Goal: Task Accomplishment & Management: Manage account settings

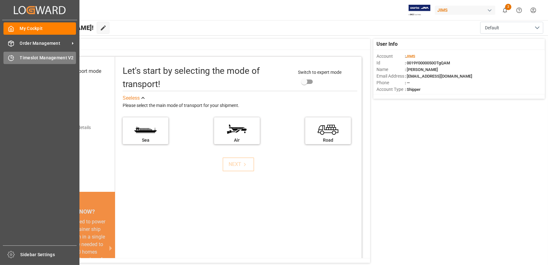
click at [23, 58] on span "Timeslot Management V2" at bounding box center [48, 58] width 56 height 7
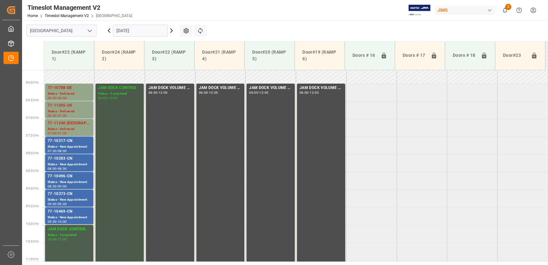
scroll to position [228, 0]
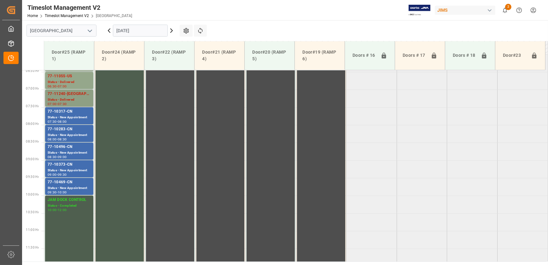
click at [57, 107] on div "77-11240-US Status - Delivered 07:00 - 07:30" at bounding box center [69, 99] width 50 height 18
click at [72, 134] on div "Status - New Appointment" at bounding box center [69, 134] width 43 height 5
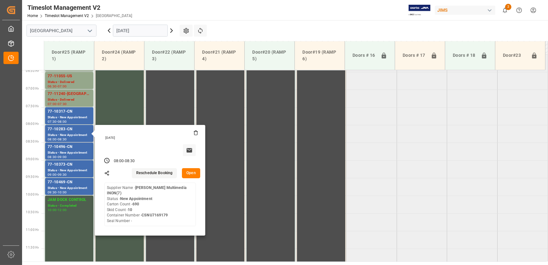
click at [196, 173] on button "Open" at bounding box center [191, 173] width 18 height 10
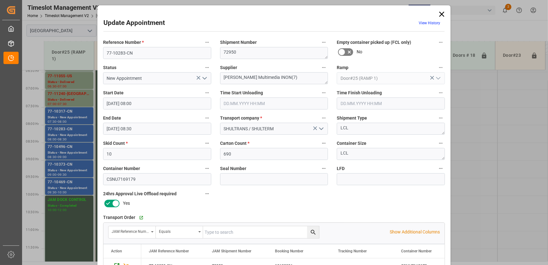
click at [205, 79] on icon "open menu" at bounding box center [205, 78] width 8 height 8
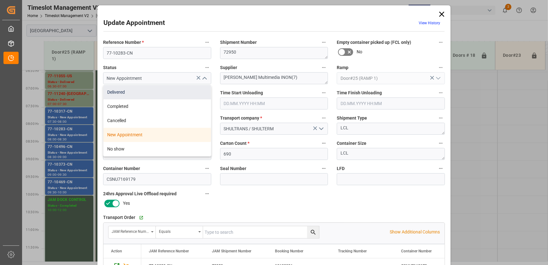
click at [186, 90] on div "Delivered" at bounding box center [157, 92] width 108 height 14
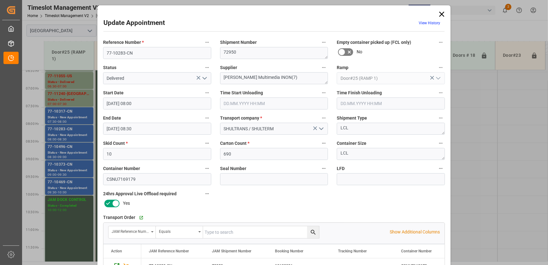
type input "Delivered"
click at [243, 103] on input "text" at bounding box center [274, 103] width 108 height 12
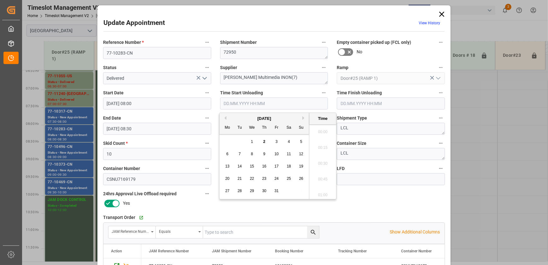
scroll to position [522, 0]
click at [262, 141] on div "2" at bounding box center [265, 142] width 8 height 8
click at [327, 176] on li "09:00" at bounding box center [322, 178] width 27 height 16
type input "[DATE] 09:00"
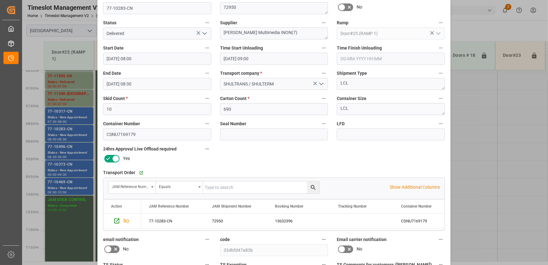
scroll to position [118, 0]
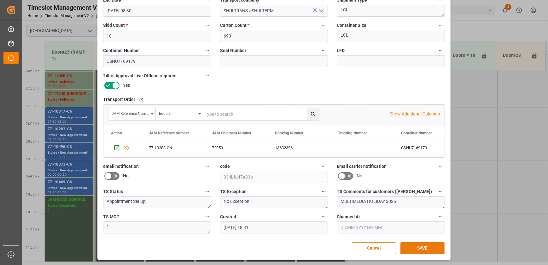
click at [416, 245] on button "SAVE" at bounding box center [423, 248] width 44 height 12
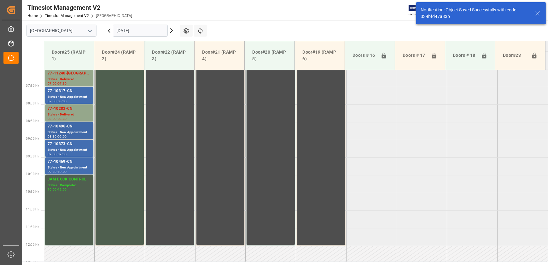
scroll to position [249, 0]
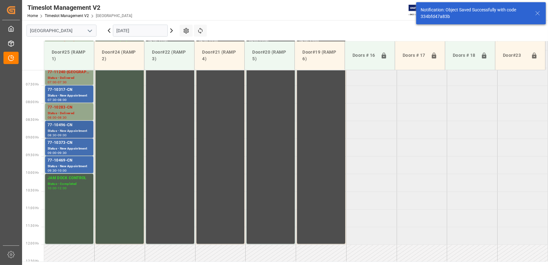
click at [75, 127] on div "77-10496-CN" at bounding box center [69, 125] width 43 height 6
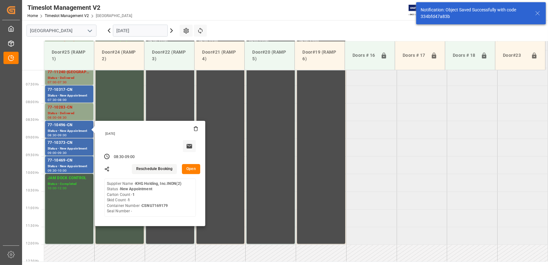
click at [189, 167] on button "Open" at bounding box center [191, 169] width 18 height 10
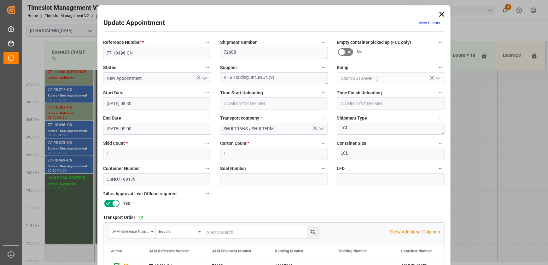
click at [205, 80] on icon "open menu" at bounding box center [205, 78] width 8 height 8
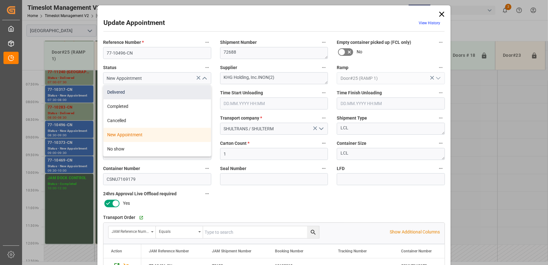
click at [175, 91] on div "Delivered" at bounding box center [157, 92] width 108 height 14
type input "Delivered"
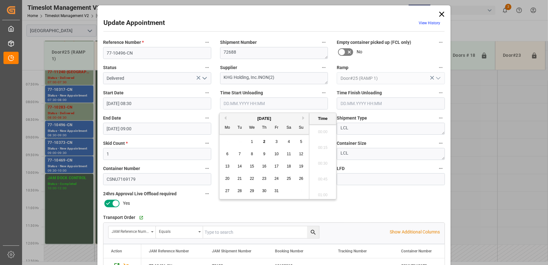
click at [252, 101] on input "text" at bounding box center [274, 103] width 108 height 12
drag, startPoint x: 264, startPoint y: 141, endPoint x: 290, endPoint y: 150, distance: 27.2
click at [264, 141] on span "2" at bounding box center [264, 141] width 2 height 4
click at [324, 177] on li "09:00" at bounding box center [322, 178] width 27 height 16
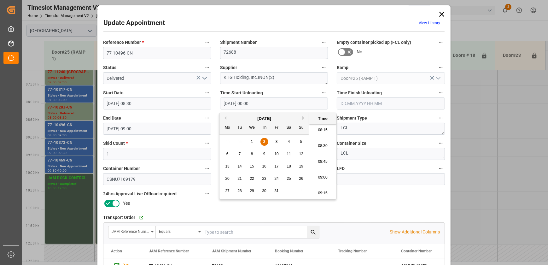
type input "[DATE] 09:00"
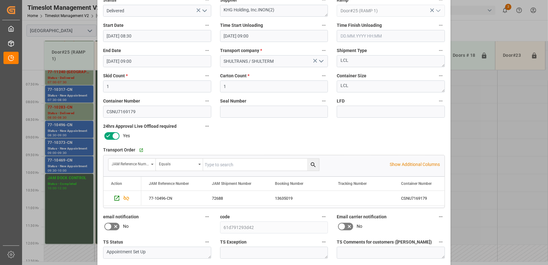
scroll to position [118, 0]
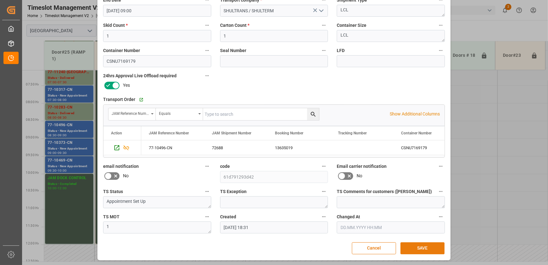
click at [420, 246] on button "SAVE" at bounding box center [423, 248] width 44 height 12
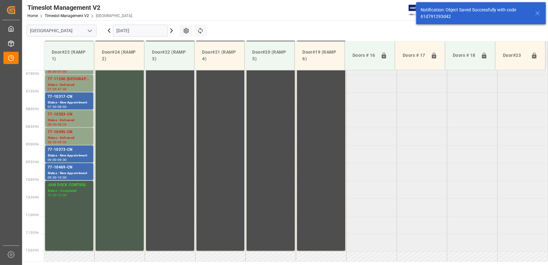
scroll to position [249, 0]
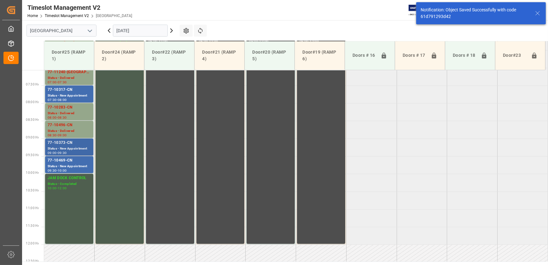
click at [82, 148] on div "Status - New Appointment" at bounding box center [69, 148] width 43 height 5
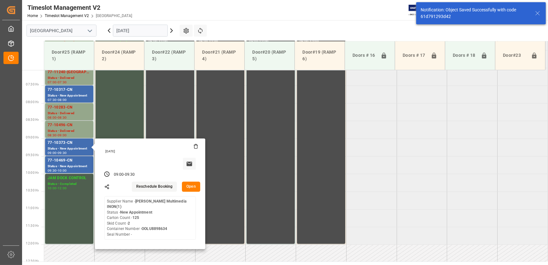
click at [192, 186] on button "Open" at bounding box center [191, 187] width 18 height 10
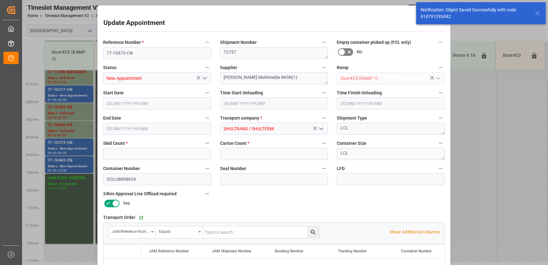
type input "2"
type input "125"
type input "[DATE] 09:00"
type input "[DATE] 09:30"
type input "[DATE] 12:00"
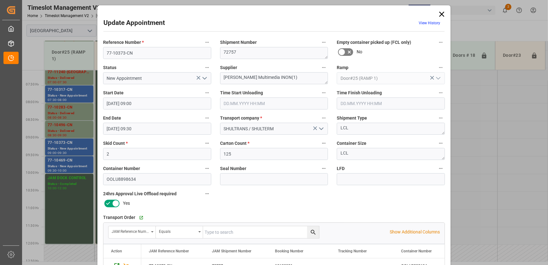
drag, startPoint x: 440, startPoint y: 14, endPoint x: 435, endPoint y: 15, distance: 5.5
click at [440, 14] on icon at bounding box center [441, 14] width 9 height 9
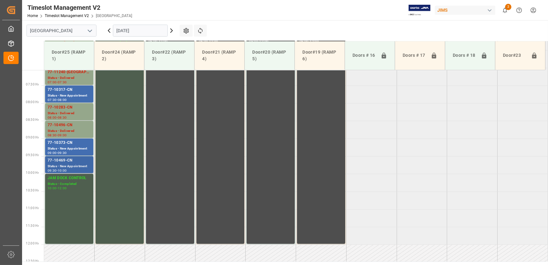
click at [69, 161] on div "77-10469-CN" at bounding box center [69, 160] width 43 height 6
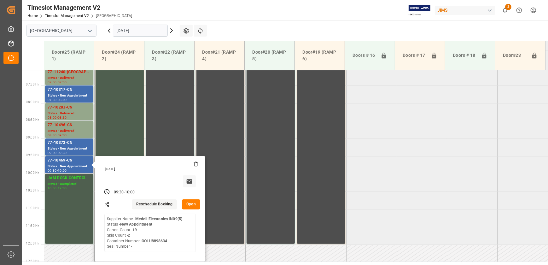
click at [192, 203] on button "Open" at bounding box center [191, 204] width 18 height 10
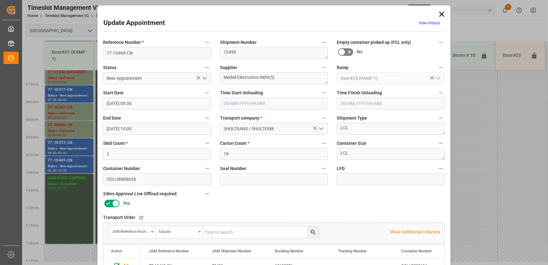
click at [54, 97] on div "Update Appointment View History Reference Number * 77-10469-CN Shipment Number …" at bounding box center [274, 132] width 548 height 265
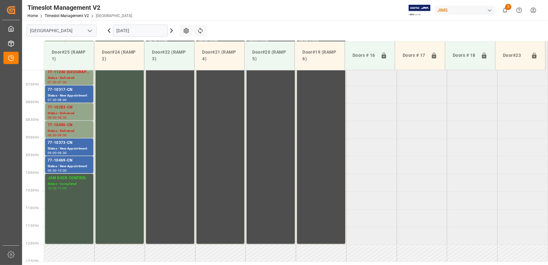
click at [54, 97] on div "Status - New Appointment" at bounding box center [69, 95] width 43 height 5
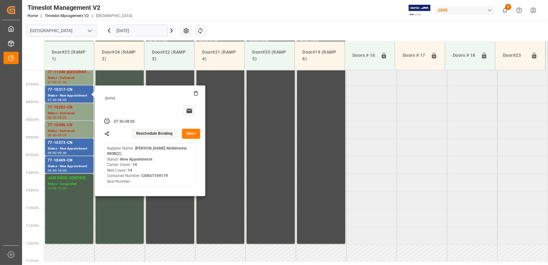
click at [186, 132] on button "Open" at bounding box center [191, 134] width 18 height 10
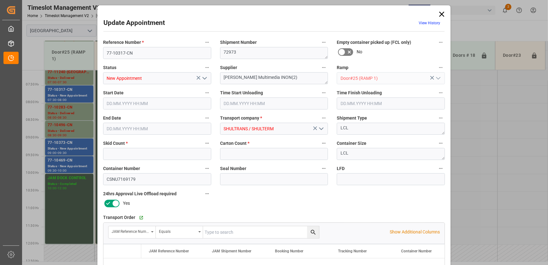
type input "14"
type input "[DATE] 07:30"
type input "[DATE] 08:00"
type input "[DATE] 18:30"
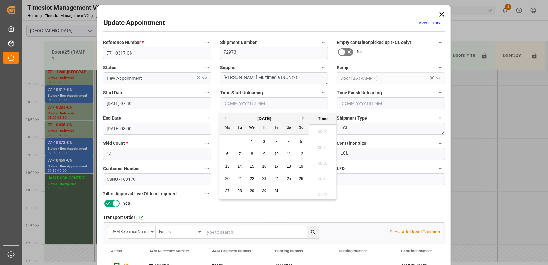
click at [268, 103] on input "text" at bounding box center [274, 103] width 108 height 12
click at [264, 142] on span "2" at bounding box center [264, 141] width 2 height 4
click at [319, 173] on li "09:00" at bounding box center [322, 178] width 27 height 16
type input "[DATE] 09:00"
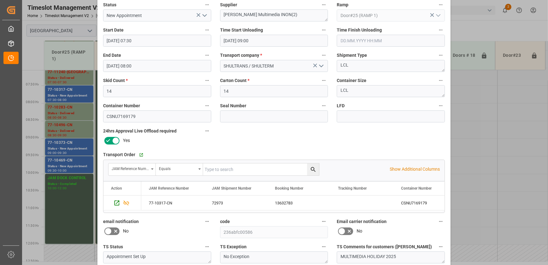
scroll to position [118, 0]
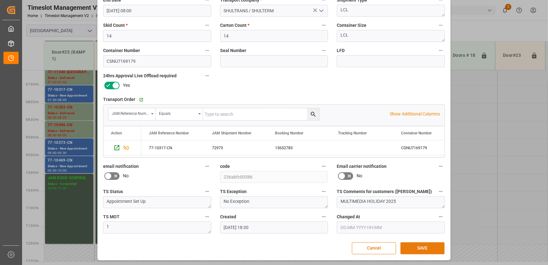
click at [426, 248] on button "SAVE" at bounding box center [423, 248] width 44 height 12
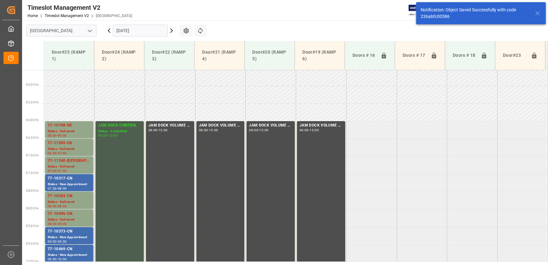
scroll to position [186, 0]
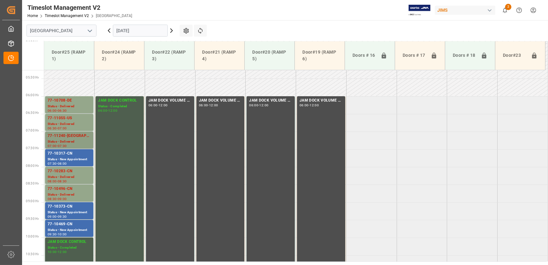
click at [70, 142] on div "Status - Delivered" at bounding box center [69, 141] width 43 height 5
click at [74, 158] on div "Status - New Appointment" at bounding box center [69, 159] width 43 height 5
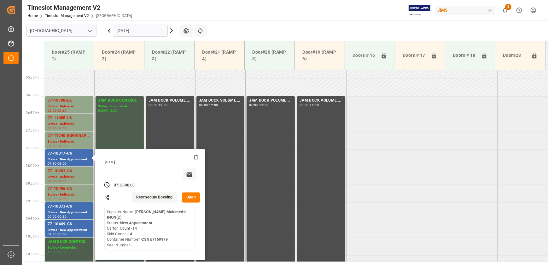
click at [186, 196] on button "Open" at bounding box center [191, 197] width 18 height 10
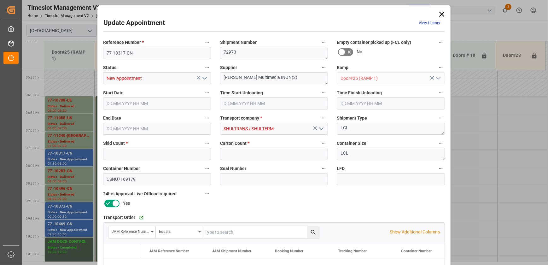
type input "14"
type input "[DATE] 07:30"
type input "[DATE] 09:00"
type input "[DATE] 08:00"
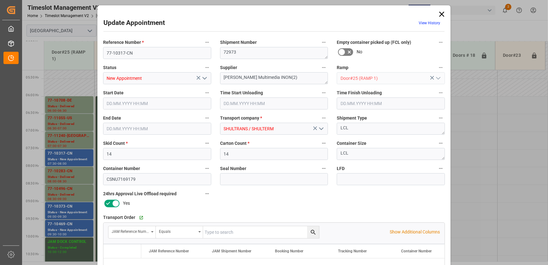
type input "[DATE] 18:30"
click at [206, 80] on icon "open menu" at bounding box center [205, 78] width 8 height 8
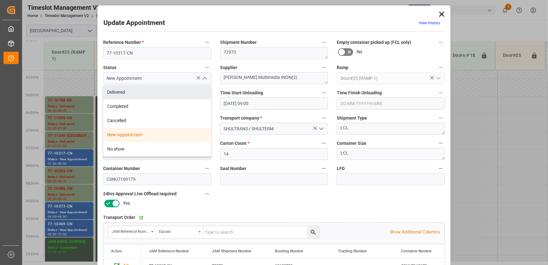
click at [167, 95] on div "Delivered" at bounding box center [157, 92] width 108 height 14
type input "Delivered"
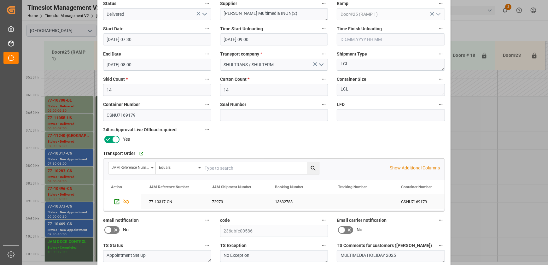
scroll to position [118, 0]
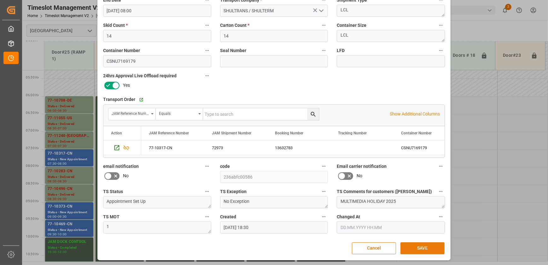
click at [440, 249] on button "SAVE" at bounding box center [423, 248] width 44 height 12
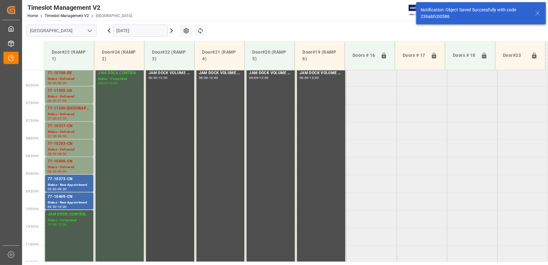
scroll to position [214, 0]
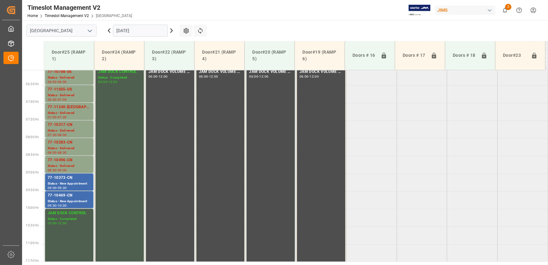
click at [171, 30] on icon at bounding box center [172, 31] width 8 height 8
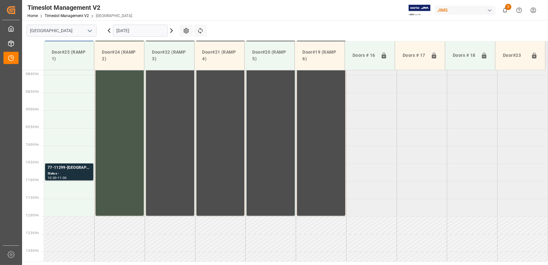
scroll to position [285, 0]
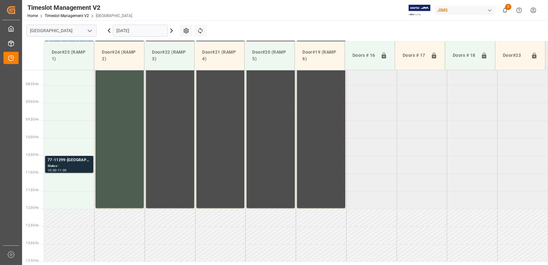
click at [68, 165] on div "Status -" at bounding box center [69, 165] width 43 height 5
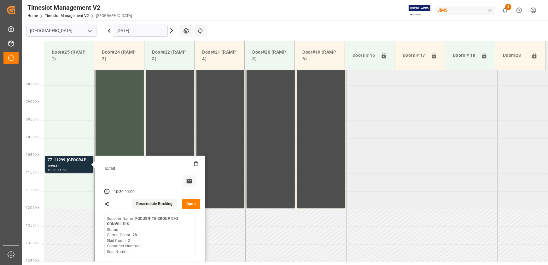
click at [192, 207] on button "Open" at bounding box center [191, 204] width 18 height 10
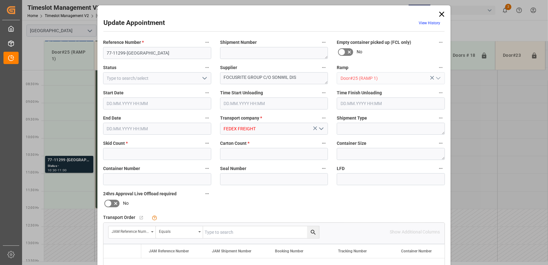
type input "2"
type input "28"
type input "[DATE] 10:30"
type input "[DATE] 11:00"
type input "[DATE] 12:37"
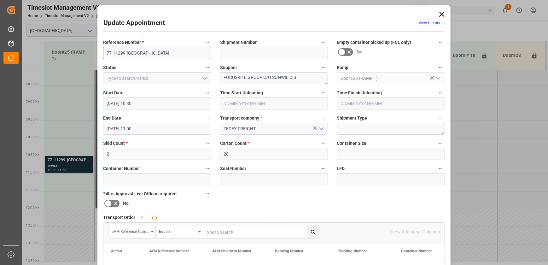
click at [144, 50] on input "77-11299-[GEOGRAPHIC_DATA]" at bounding box center [157, 53] width 108 height 12
drag, startPoint x: 246, startPoint y: 77, endPoint x: 195, endPoint y: 79, distance: 51.4
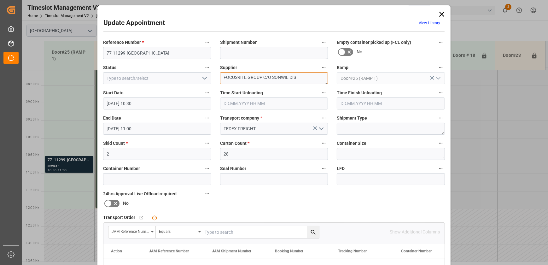
click at [196, 79] on div "Reference Number * 77-11299-US Shipment Number Empty container picked up (FCL o…" at bounding box center [274, 195] width 351 height 318
click at [161, 55] on input "77-11299-[GEOGRAPHIC_DATA]" at bounding box center [157, 53] width 108 height 12
drag, startPoint x: 303, startPoint y: 76, endPoint x: 262, endPoint y: 78, distance: 41.1
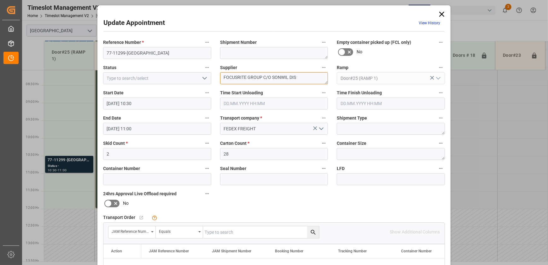
click at [262, 78] on textarea "FOCUSRITE GROUP C/O SONWIL DIS" at bounding box center [274, 78] width 108 height 12
click at [271, 78] on textarea "FOCUSRITE GROUP INO^(13)" at bounding box center [274, 78] width 108 height 12
click at [270, 78] on textarea "FOCUSRITE GROUP INO^(13)" at bounding box center [274, 78] width 108 height 12
click at [270, 77] on textarea "FOCUSRITE GROUP INO^(13)" at bounding box center [274, 78] width 108 height 12
click at [271, 78] on textarea "FOCUSRITE GROUP INO^(13)" at bounding box center [274, 78] width 108 height 12
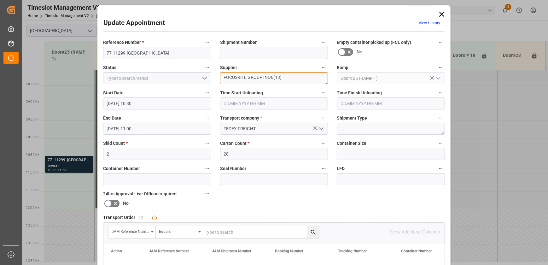
click at [287, 76] on textarea "FOCUSRITE GROUP INO6(13)" at bounding box center [274, 78] width 108 height 12
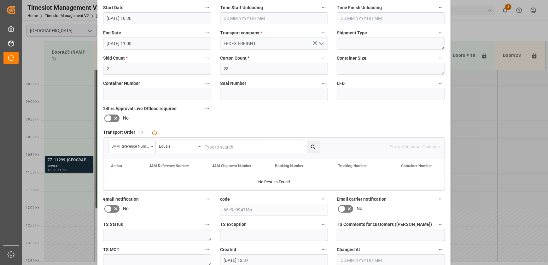
scroll to position [86, 0]
type textarea "FOCUSRITE GROUP INO6(13)"
click at [234, 146] on input "text" at bounding box center [261, 146] width 116 height 12
paste input "FOCUSRITE GROUP INO6(13)"
click at [284, 149] on input "FOCUSRITE GROUP INO6(13)" at bounding box center [261, 146] width 116 height 12
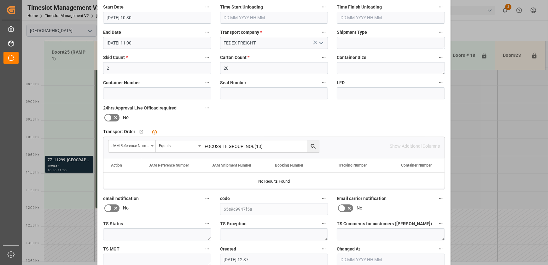
click at [284, 149] on input "FOCUSRITE GROUP INO6(13)" at bounding box center [261, 146] width 116 height 12
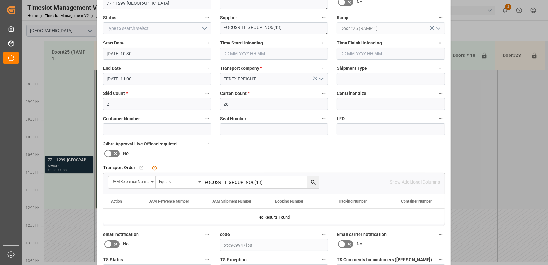
scroll to position [0, 0]
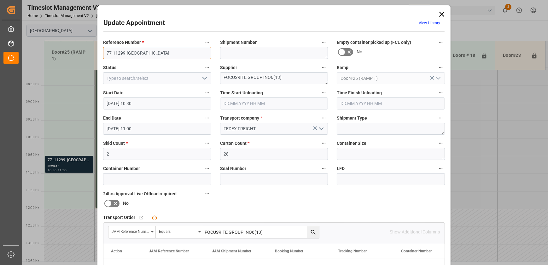
click at [123, 50] on input "77-11299-[GEOGRAPHIC_DATA]" at bounding box center [157, 53] width 108 height 12
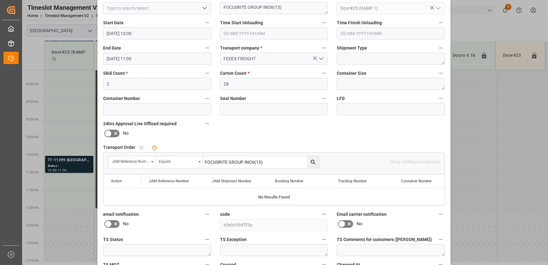
scroll to position [118, 0]
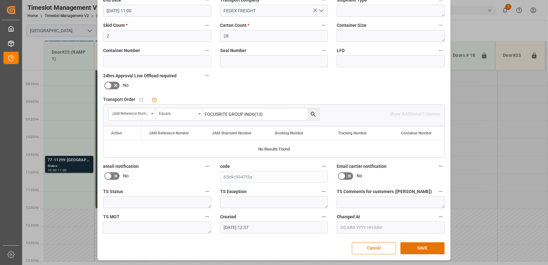
click at [267, 113] on input "FOCUSRITE GROUP INO6(13)" at bounding box center [261, 114] width 116 height 12
paste input "77-11299-[GEOGRAPHIC_DATA]"
type input "77-11299-[GEOGRAPHIC_DATA]"
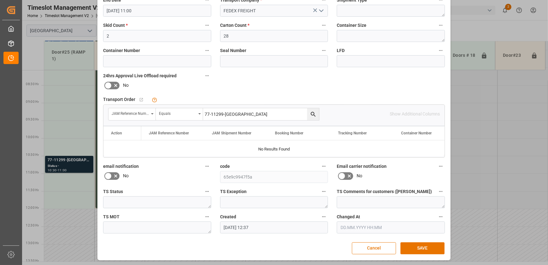
click at [312, 117] on button "search button" at bounding box center [313, 114] width 12 height 12
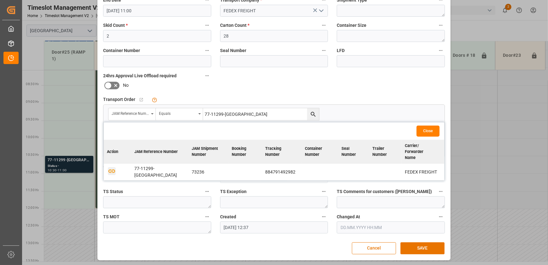
click at [108, 169] on icon "button" at bounding box center [111, 170] width 7 height 3
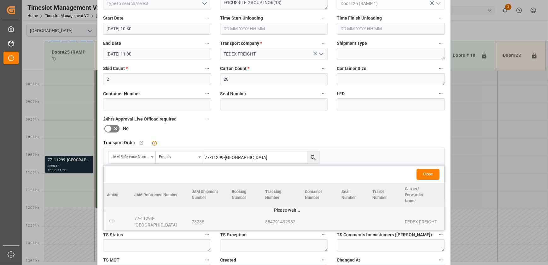
scroll to position [3, 0]
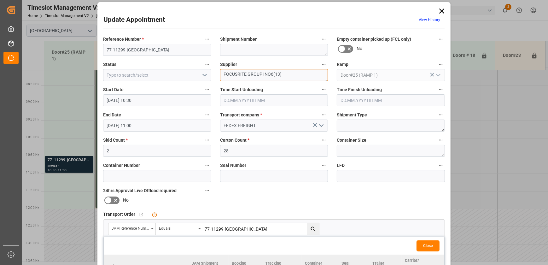
click at [281, 72] on textarea "FOCUSRITE GROUP INO6(13)" at bounding box center [274, 75] width 108 height 12
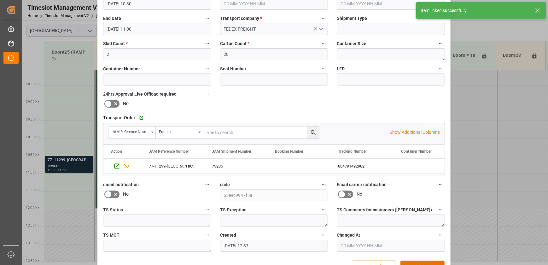
scroll to position [118, 0]
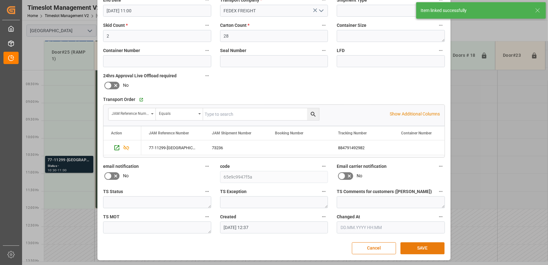
click at [422, 247] on button "SAVE" at bounding box center [423, 248] width 44 height 12
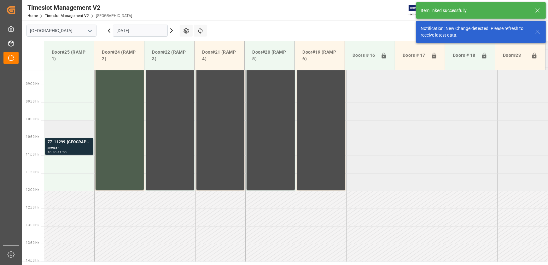
scroll to position [320, 0]
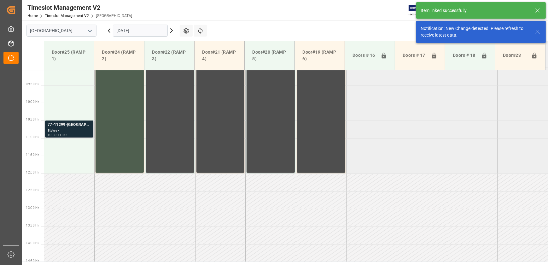
click at [72, 131] on div "Status -" at bounding box center [69, 130] width 43 height 5
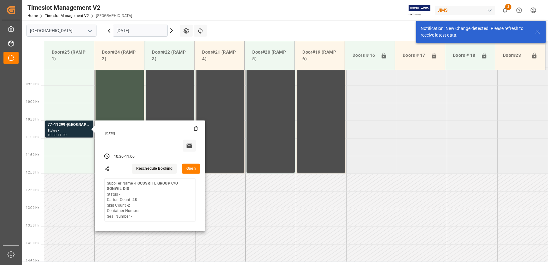
click at [190, 167] on button "Open" at bounding box center [191, 169] width 18 height 10
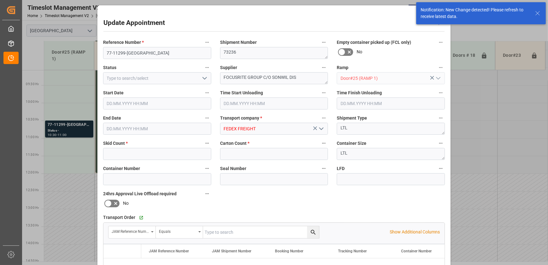
type input "2"
type input "28"
type input "[DATE] 10:30"
type input "[DATE] 11:00"
type input "[DATE] 12:37"
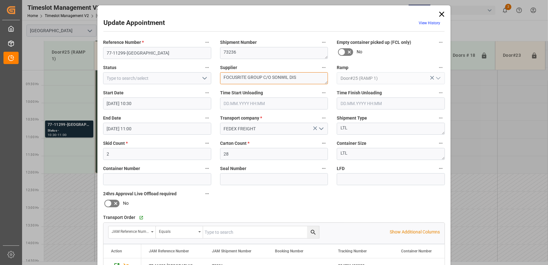
click at [300, 79] on textarea "FOCUSRITE GROUP C/O SONWIL DIS" at bounding box center [274, 78] width 108 height 12
paste textarea "INO6(13)"
type textarea "FOCUSRITE GROUP INO6(13)"
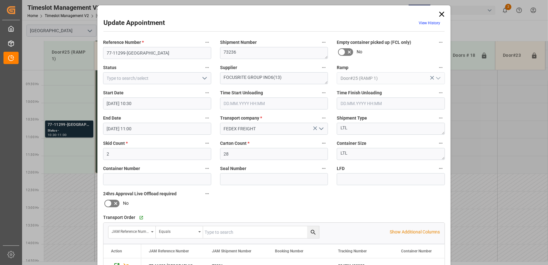
click at [202, 76] on icon "open menu" at bounding box center [205, 78] width 8 height 8
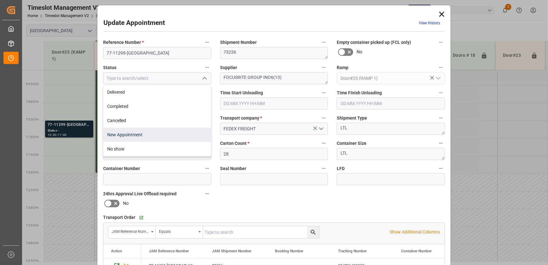
click at [167, 133] on div "New Appointment" at bounding box center [157, 135] width 108 height 14
type input "New Appointment"
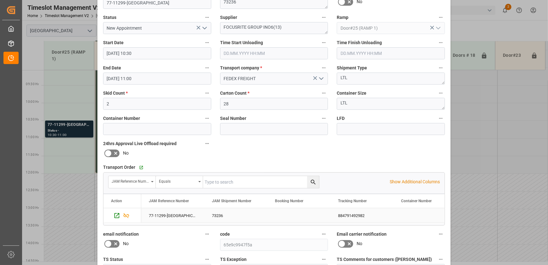
scroll to position [0, 0]
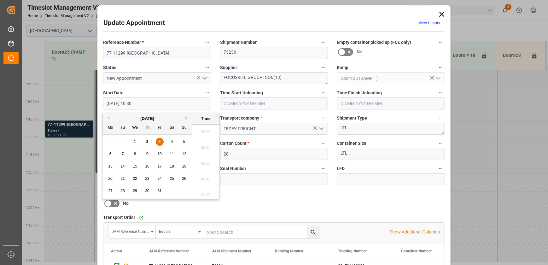
click at [167, 103] on input "[DATE] 10:30" at bounding box center [157, 103] width 108 height 12
click at [268, 200] on div "Reference Number * 77-11299-US Shipment Number 73236 Empty container picked up …" at bounding box center [274, 195] width 351 height 318
click at [176, 101] on input "[DATE] 10:30" at bounding box center [157, 103] width 108 height 12
click at [159, 142] on span "3" at bounding box center [160, 141] width 2 height 4
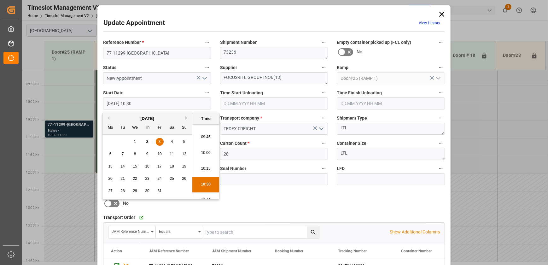
scroll to position [575, 0]
click at [204, 127] on li "09:00" at bounding box center [205, 125] width 27 height 16
type input "[DATE] 09:00"
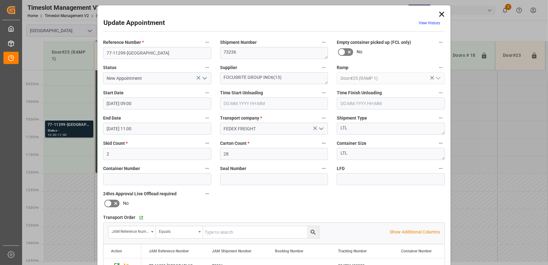
click at [168, 131] on input "[DATE] 11:00" at bounding box center [157, 129] width 108 height 12
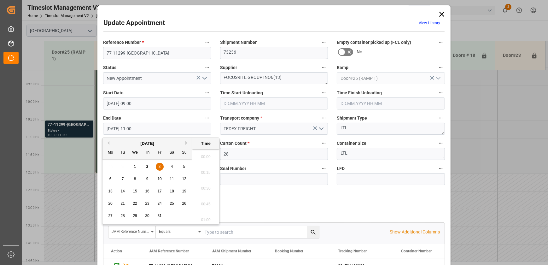
scroll to position [664, 0]
click at [161, 165] on div "3" at bounding box center [160, 167] width 8 height 8
click at [211, 178] on li "09:30" at bounding box center [205, 178] width 27 height 16
type input "[DATE] 09:30"
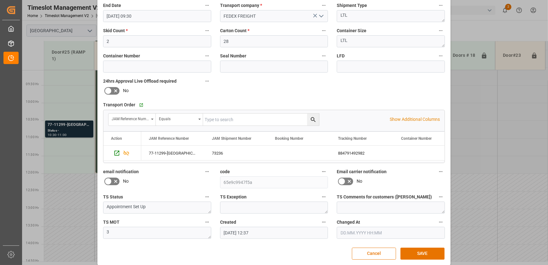
scroll to position [114, 0]
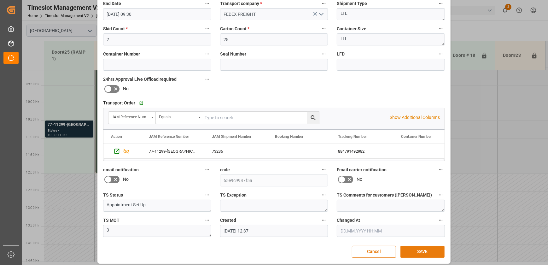
click at [422, 249] on button "SAVE" at bounding box center [423, 252] width 44 height 12
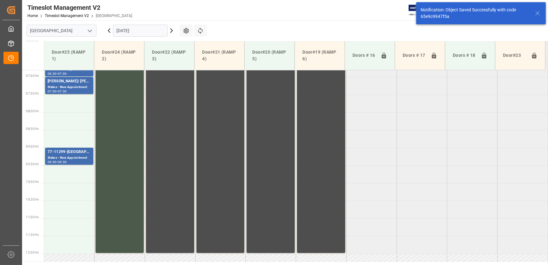
scroll to position [199, 0]
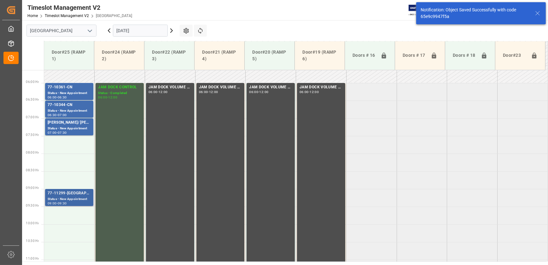
click at [79, 196] on div "77-11299-[GEOGRAPHIC_DATA]" at bounding box center [69, 193] width 43 height 6
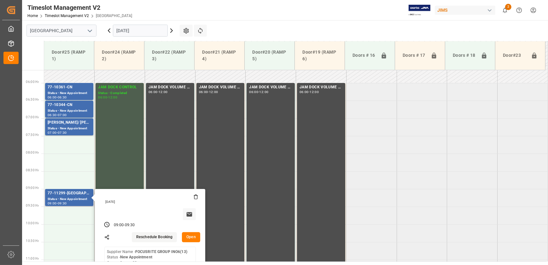
click at [189, 236] on button "Open" at bounding box center [191, 237] width 18 height 10
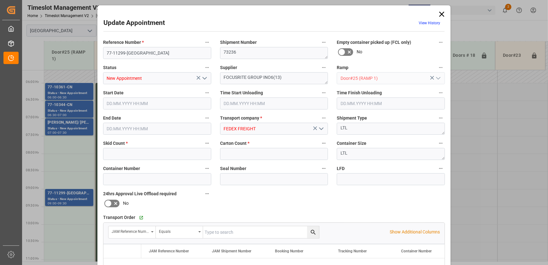
type input "2"
type input "28"
type input "[DATE] 09:00"
type input "[DATE] 09:30"
type input "[DATE] 12:37"
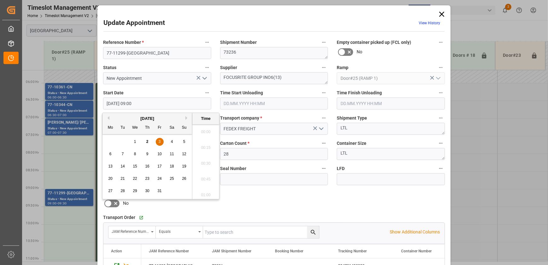
scroll to position [538, 0]
click at [171, 102] on input "[DATE] 09:00" at bounding box center [157, 103] width 108 height 12
click at [159, 140] on span "3" at bounding box center [160, 141] width 2 height 4
click at [214, 153] on li "07:30" at bounding box center [205, 153] width 27 height 16
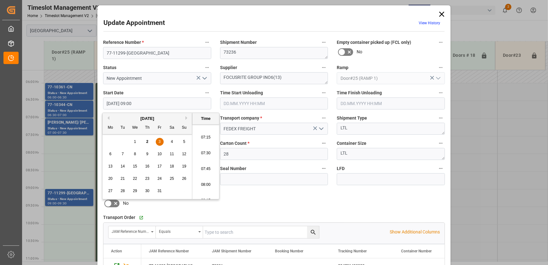
type input "[DATE] 07:30"
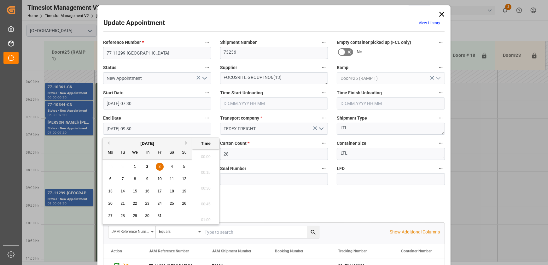
click at [177, 130] on input "[DATE] 09:30" at bounding box center [157, 129] width 108 height 12
click at [160, 167] on span "3" at bounding box center [160, 166] width 2 height 4
click at [212, 176] on li "08:00" at bounding box center [205, 178] width 27 height 16
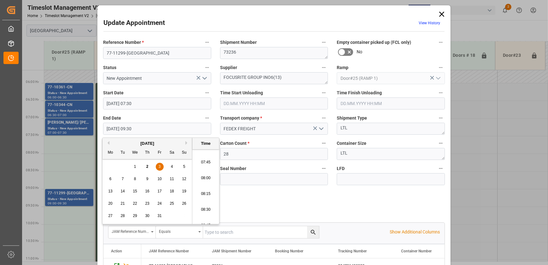
type input "[DATE] 08:00"
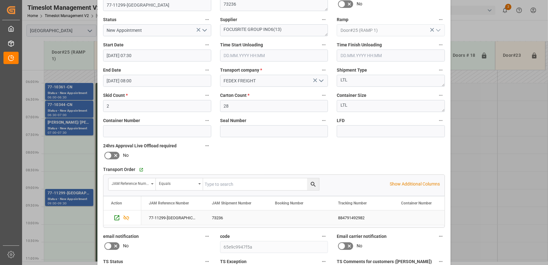
scroll to position [118, 0]
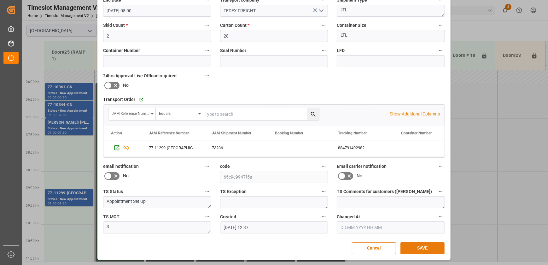
click at [413, 242] on button "SAVE" at bounding box center [423, 248] width 44 height 12
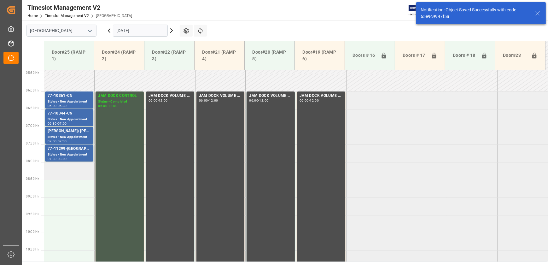
scroll to position [214, 0]
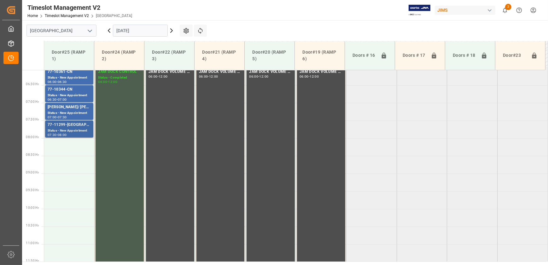
click at [75, 134] on div "07:30 - 08:00" at bounding box center [69, 134] width 43 height 3
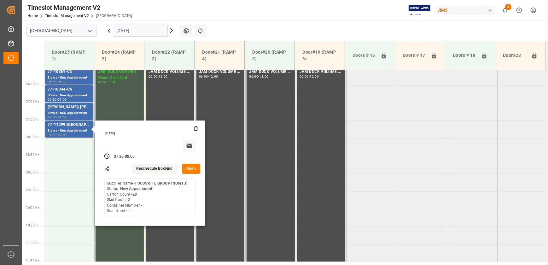
click at [191, 168] on button "Open" at bounding box center [191, 169] width 18 height 10
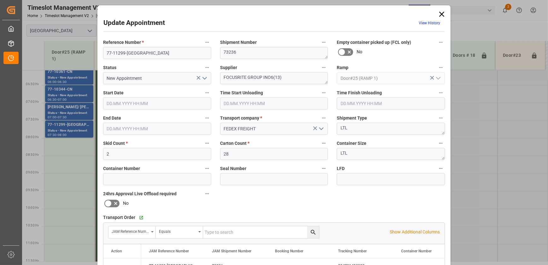
type input "[DATE] 07:30"
type input "[DATE] 08:00"
type input "[DATE] 12:37"
click at [69, 161] on div "Update Appointment View History Reference Number * 77-11299-US Shipment Number …" at bounding box center [274, 132] width 548 height 265
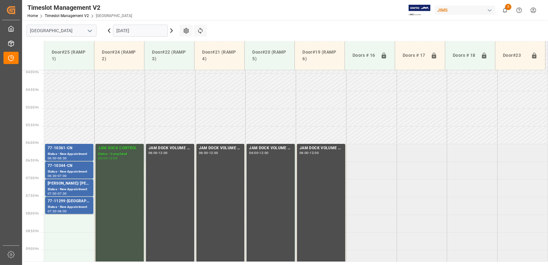
scroll to position [128, 0]
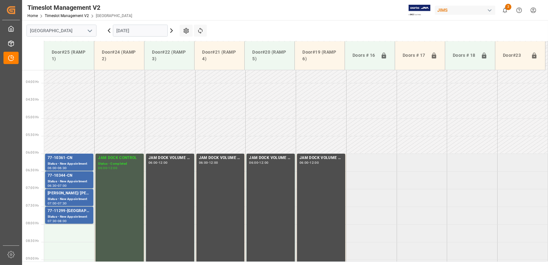
click at [141, 29] on input "[DATE]" at bounding box center [140, 31] width 55 height 12
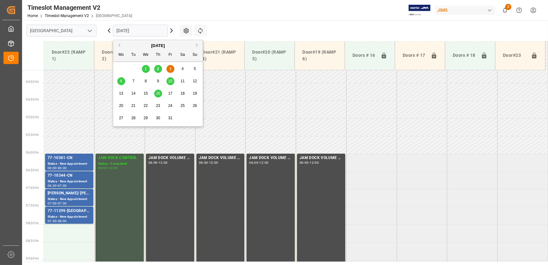
click at [171, 67] on div "3" at bounding box center [171, 69] width 8 height 8
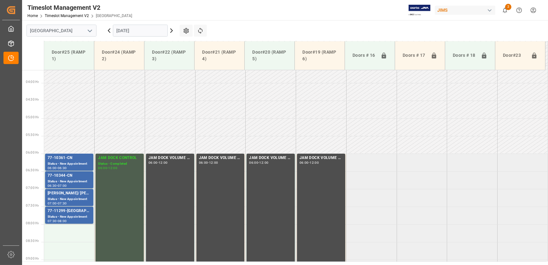
click at [145, 95] on td at bounding box center [170, 92] width 50 height 18
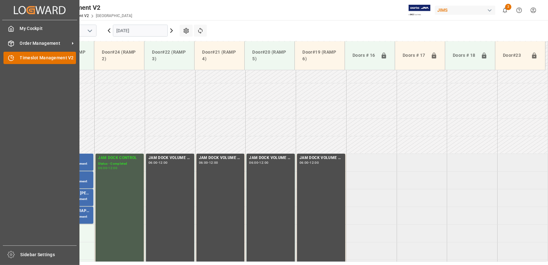
click at [13, 61] on icon at bounding box center [11, 58] width 6 height 6
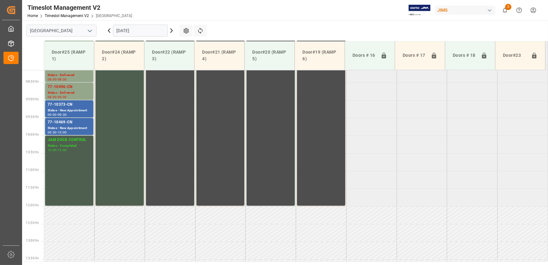
scroll to position [320, 0]
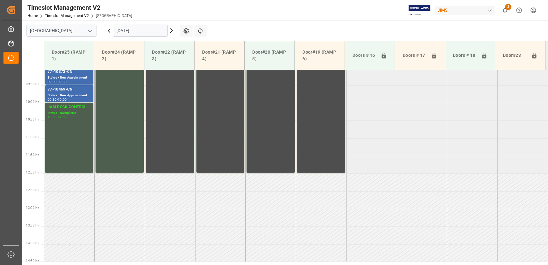
click at [138, 30] on input "[DATE]" at bounding box center [140, 31] width 55 height 12
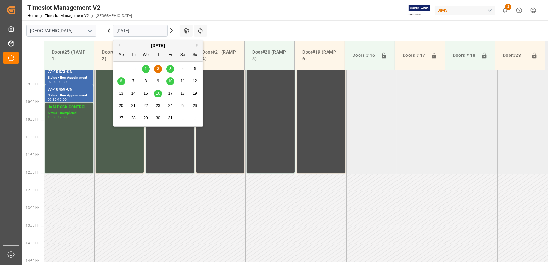
click at [170, 69] on span "3" at bounding box center [170, 69] width 2 height 4
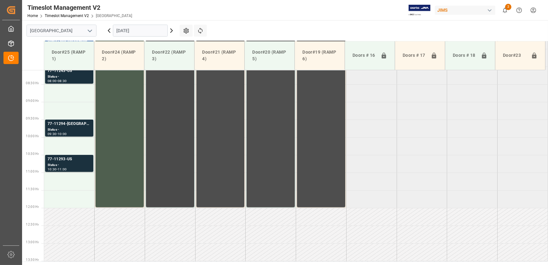
scroll to position [206, 0]
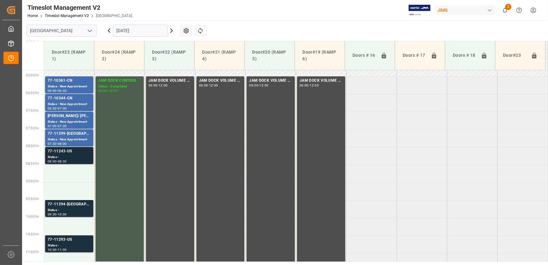
click at [74, 155] on div "Status -" at bounding box center [69, 157] width 43 height 5
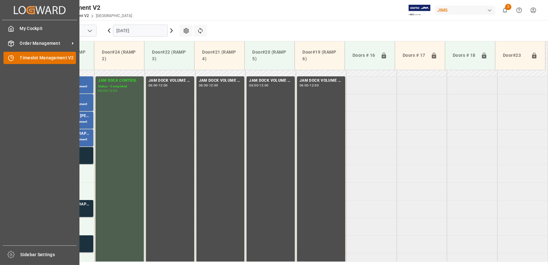
click at [24, 55] on span "Timeslot Management V2" at bounding box center [48, 58] width 56 height 7
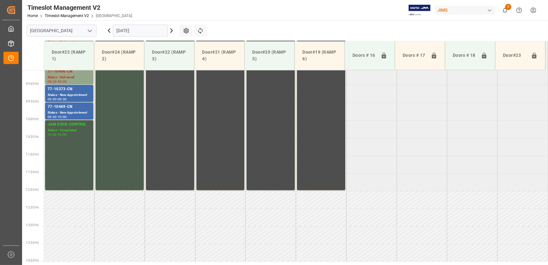
scroll to position [320, 0]
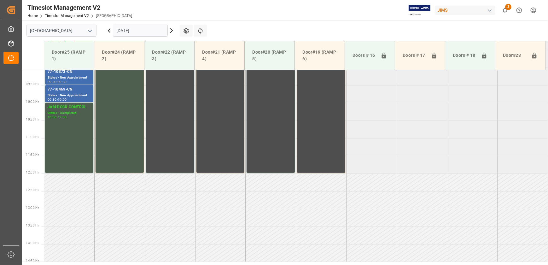
click at [172, 30] on icon at bounding box center [172, 31] width 2 height 4
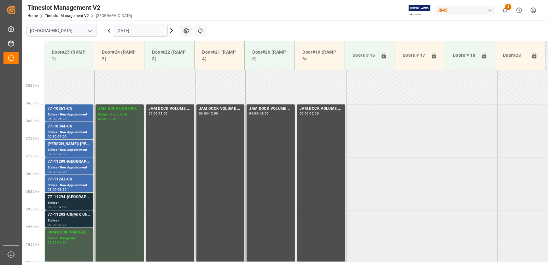
scroll to position [177, 0]
click at [81, 218] on div "77-11293-US(MIX UNITS->JAM)" at bounding box center [69, 215] width 43 height 6
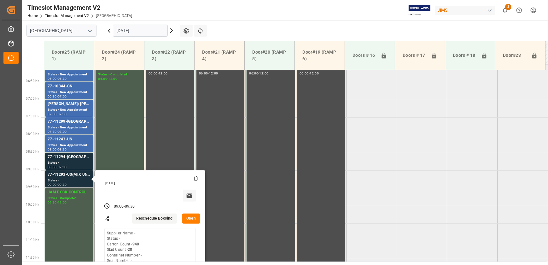
scroll to position [234, 0]
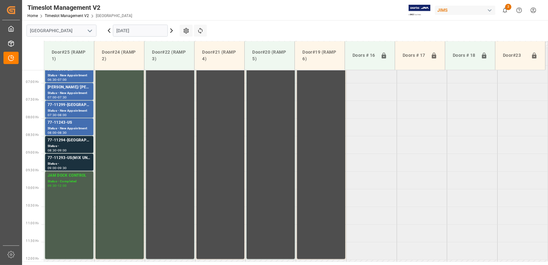
click at [393, 175] on tabel "77-10361-CN Status - New Appointment 06:00 - 06:30 JAM DOCK CONTROL Status - Co…" at bounding box center [296, 260] width 504 height 848
click at [73, 142] on div "77-11294-[GEOGRAPHIC_DATA]" at bounding box center [69, 140] width 43 height 6
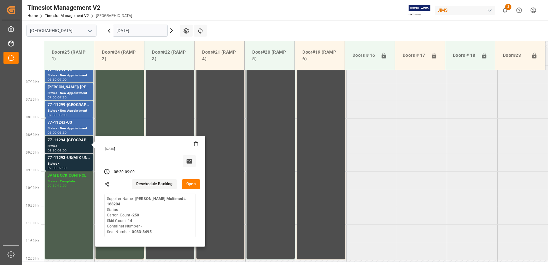
click at [198, 185] on button "Open" at bounding box center [191, 184] width 18 height 10
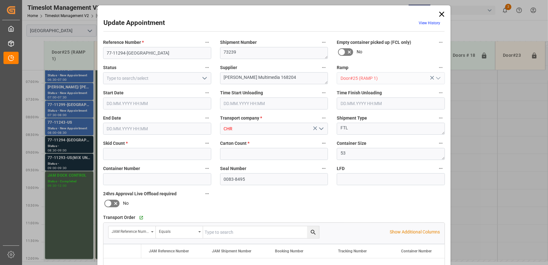
type input "14"
type input "250"
type input "[DATE] 08:30"
type input "[DATE] 09:00"
type input "[DATE] 13:23"
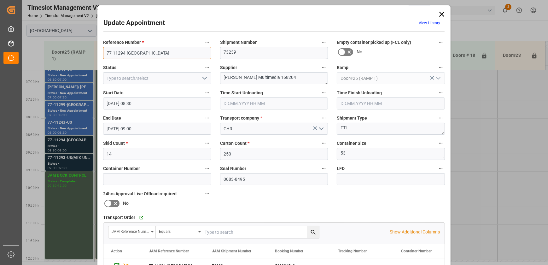
click at [143, 49] on input "77-11294-[GEOGRAPHIC_DATA]" at bounding box center [157, 53] width 108 height 12
click at [78, 163] on div "Update Appointment View History Reference Number * 77-11294-US Shipment Number …" at bounding box center [274, 132] width 548 height 265
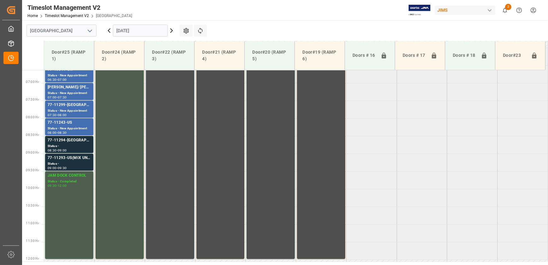
click at [78, 163] on div "Status -" at bounding box center [69, 163] width 43 height 5
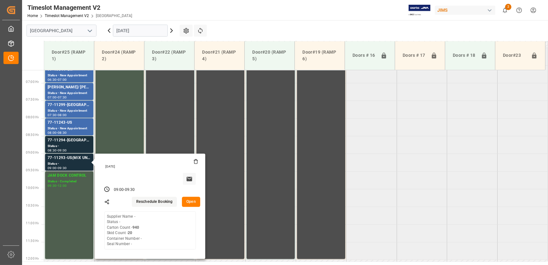
click at [191, 202] on button "Open" at bounding box center [191, 202] width 18 height 10
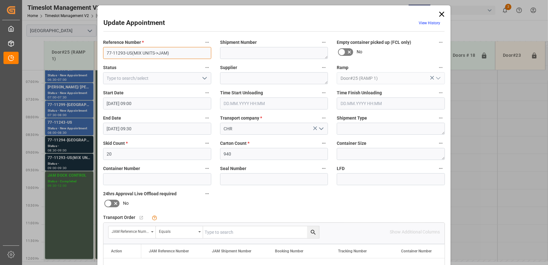
drag, startPoint x: 131, startPoint y: 52, endPoint x: 72, endPoint y: 52, distance: 58.7
click at [72, 52] on div "Update Appointment View History Reference Number * 77-11293-[GEOGRAPHIC_DATA](M…" at bounding box center [274, 132] width 548 height 265
click at [74, 126] on div "Update Appointment View History Reference Number * 77-11293-[GEOGRAPHIC_DATA](M…" at bounding box center [274, 132] width 548 height 265
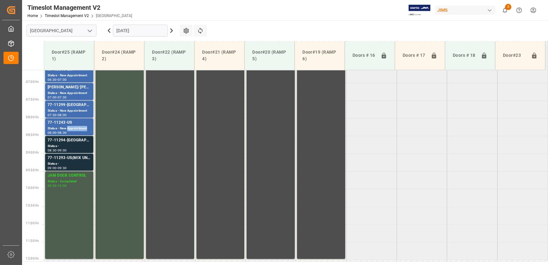
click at [74, 126] on div "Status - New Appointment" at bounding box center [69, 128] width 43 height 5
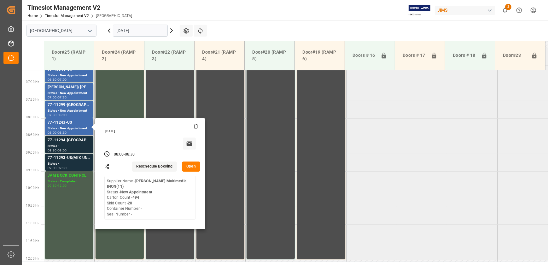
click at [190, 167] on button "Open" at bounding box center [191, 166] width 18 height 10
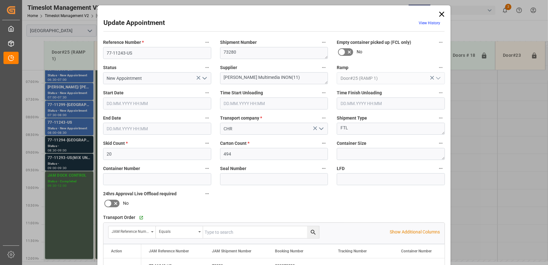
type input "[DATE] 08:00"
type input "[DATE] 08:30"
type input "[DATE] 13:21"
click at [145, 53] on input "77-11243-US" at bounding box center [157, 53] width 108 height 12
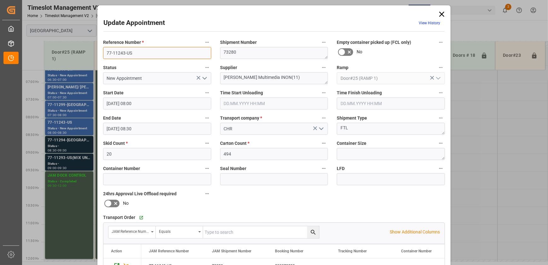
click at [145, 53] on input "77-11243-US" at bounding box center [157, 53] width 108 height 12
click at [480, 30] on div "Update Appointment View History Reference Number * 77-11243-US Shipment Number …" at bounding box center [274, 132] width 548 height 265
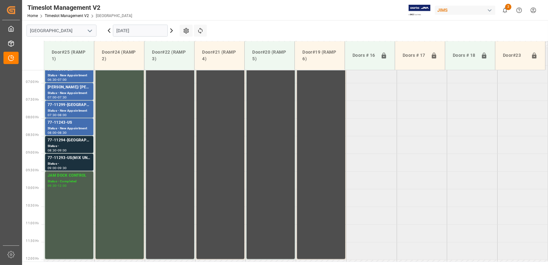
click at [108, 28] on icon at bounding box center [109, 31] width 8 height 8
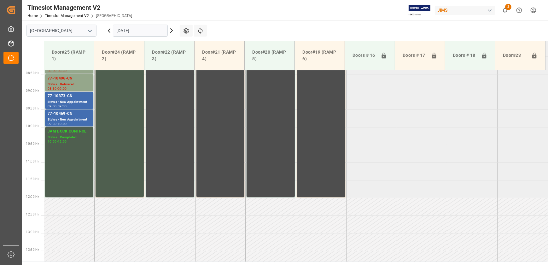
scroll to position [320, 0]
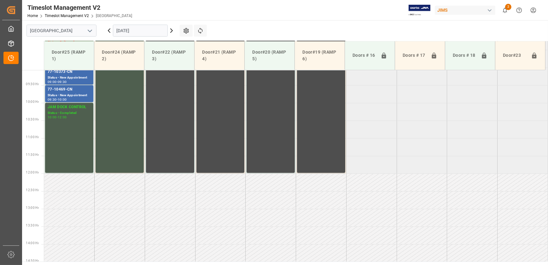
click at [171, 30] on icon at bounding box center [172, 31] width 8 height 8
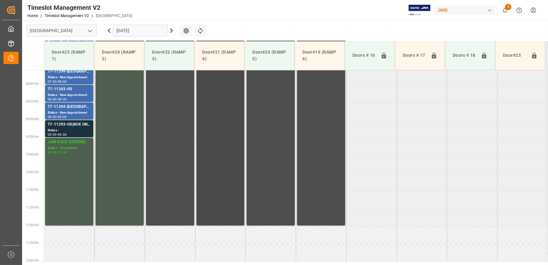
scroll to position [177, 0]
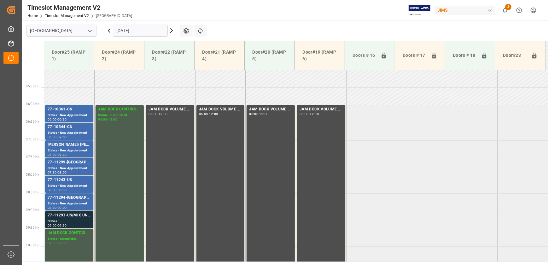
click at [110, 30] on icon at bounding box center [109, 31] width 8 height 8
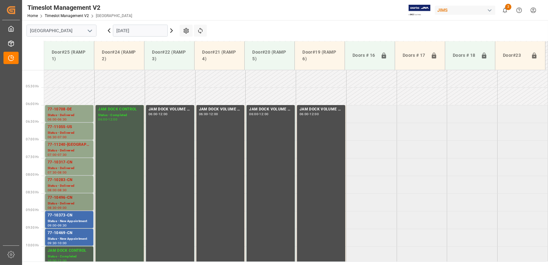
click at [69, 199] on div "77-10496-CN" at bounding box center [69, 198] width 43 height 6
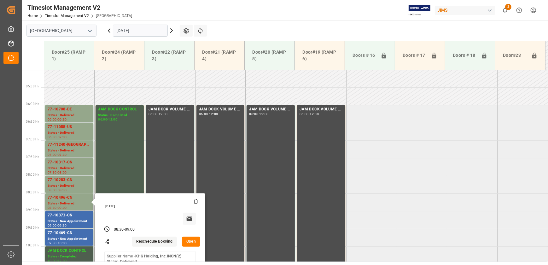
click at [189, 243] on button "Open" at bounding box center [191, 242] width 18 height 10
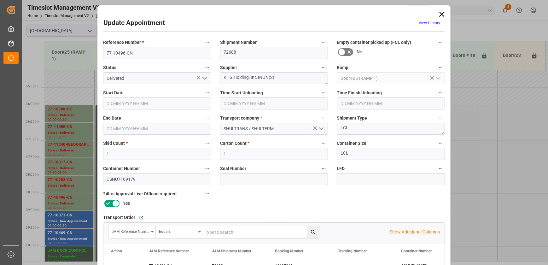
type input "[DATE] 08:30"
type input "[DATE] 09:00"
type input "[DATE] 18:31"
click at [277, 153] on input "1" at bounding box center [274, 154] width 108 height 12
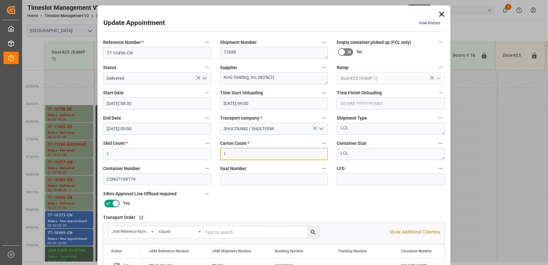
click at [277, 153] on input "1" at bounding box center [274, 154] width 108 height 12
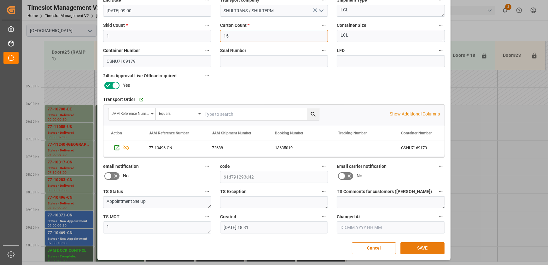
type input "15"
click at [424, 246] on button "SAVE" at bounding box center [423, 248] width 44 height 12
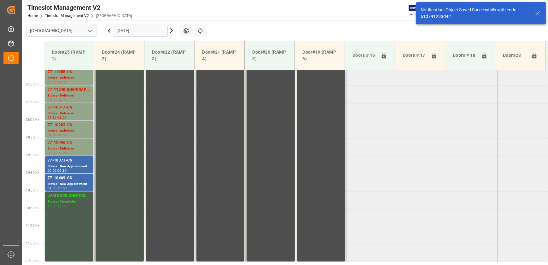
scroll to position [249, 0]
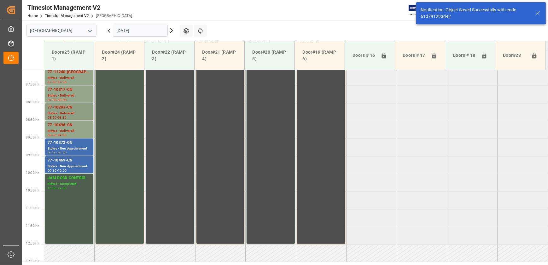
click at [78, 112] on div "Status - Delivered" at bounding box center [69, 113] width 43 height 5
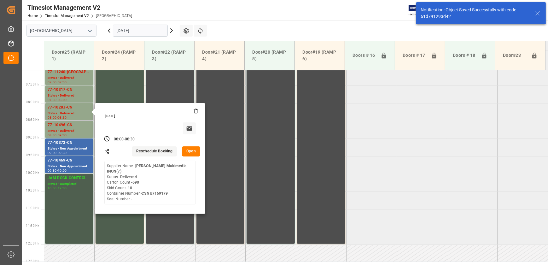
click at [199, 154] on button "Open" at bounding box center [191, 151] width 18 height 10
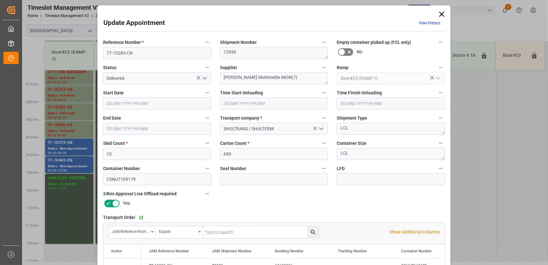
type input "[DATE] 08:00"
type input "[DATE] 09:00"
type input "[DATE] 08:30"
type input "[DATE] 18:31"
click at [74, 87] on div "Update Appointment View History Reference Number * 77-10283-CN Shipment Number …" at bounding box center [274, 132] width 548 height 265
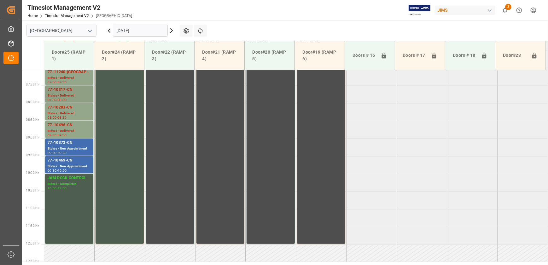
click at [76, 90] on div "77-10317-CN" at bounding box center [69, 90] width 43 height 6
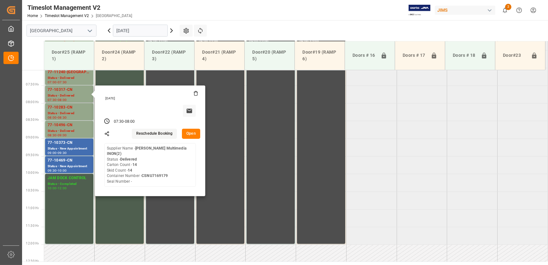
click at [192, 134] on button "Open" at bounding box center [191, 134] width 18 height 10
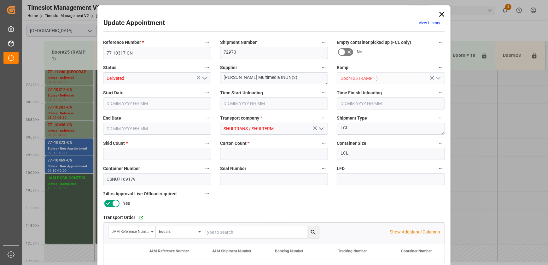
type input "14"
type input "[DATE] 07:30"
type input "[DATE] 09:00"
type input "[DATE] 08:00"
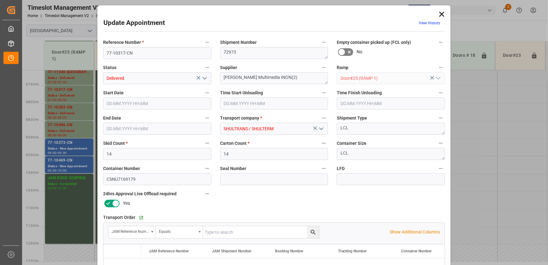
type input "[DATE] 18:30"
click at [252, 156] on input "14" at bounding box center [274, 154] width 108 height 12
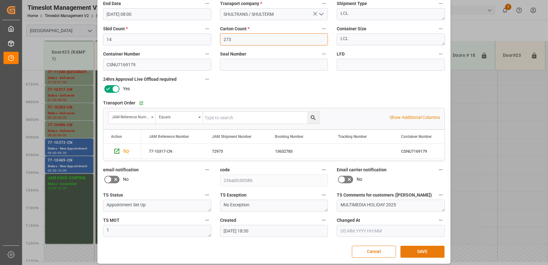
type input "273"
click at [417, 251] on button "SAVE" at bounding box center [423, 252] width 44 height 12
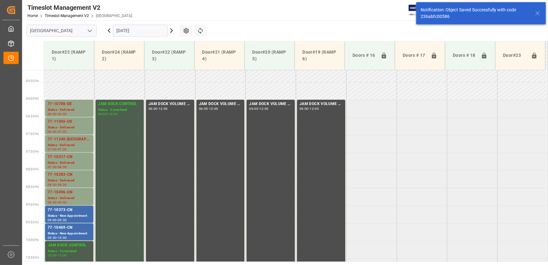
scroll to position [214, 0]
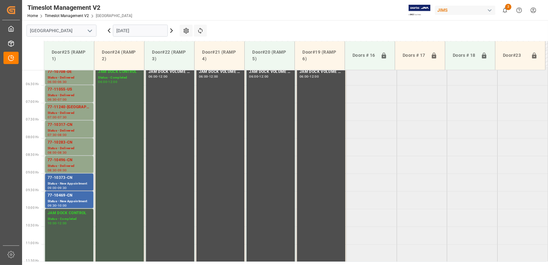
click at [79, 182] on div "Status - New Appointment" at bounding box center [69, 183] width 43 height 5
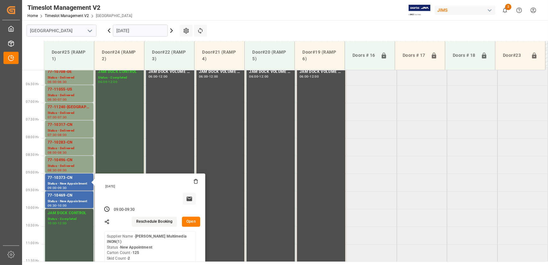
click at [192, 222] on button "Open" at bounding box center [191, 222] width 18 height 10
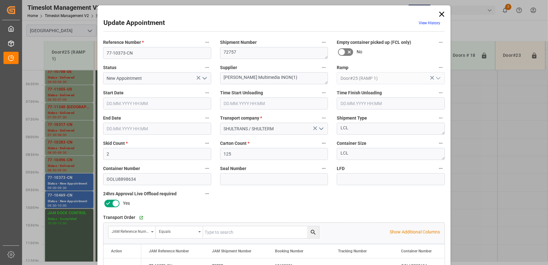
type input "[DATE] 09:00"
type input "[DATE] 09:30"
type input "[DATE] 12:00"
click at [205, 77] on polyline "open menu" at bounding box center [205, 78] width 4 height 2
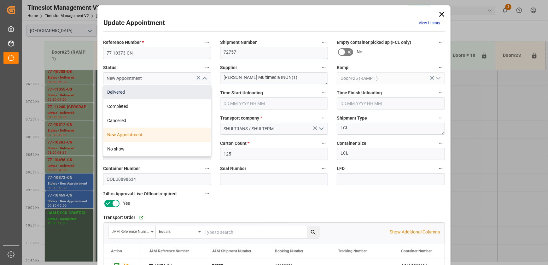
click at [194, 86] on div "Delivered" at bounding box center [157, 92] width 108 height 14
type input "Delivered"
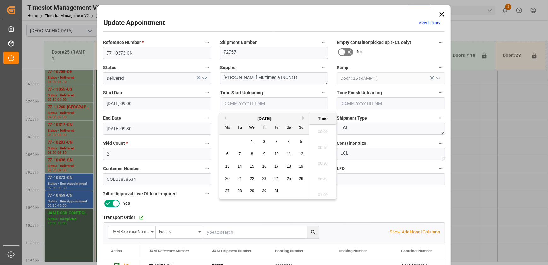
click at [299, 105] on input "text" at bounding box center [274, 103] width 108 height 12
click at [265, 143] on span "2" at bounding box center [264, 141] width 2 height 4
click at [318, 161] on li "10:30" at bounding box center [322, 162] width 27 height 16
type input "[DATE] 10:30"
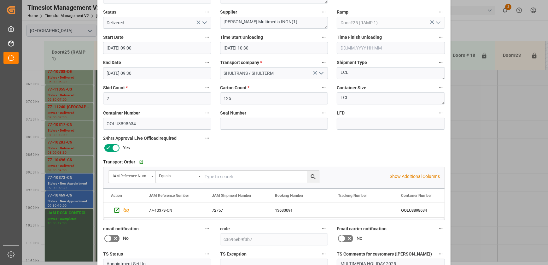
scroll to position [118, 0]
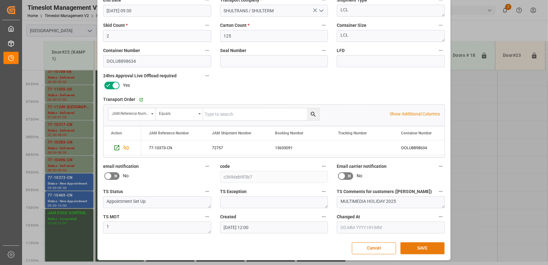
click at [436, 249] on button "SAVE" at bounding box center [423, 248] width 44 height 12
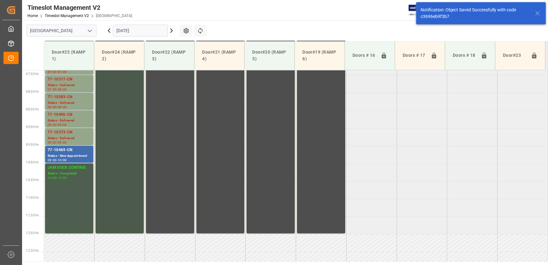
scroll to position [285, 0]
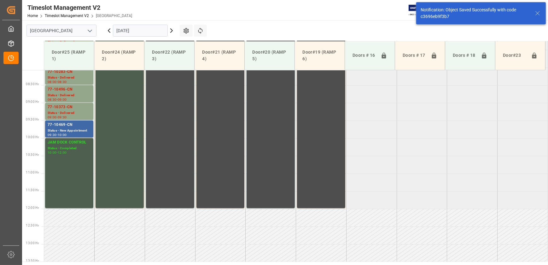
click at [65, 128] on div "Status - New Appointment" at bounding box center [69, 130] width 43 height 5
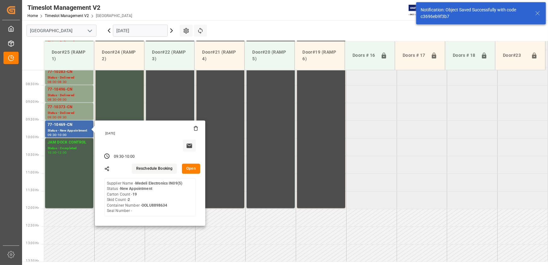
click at [186, 167] on button "Open" at bounding box center [191, 169] width 18 height 10
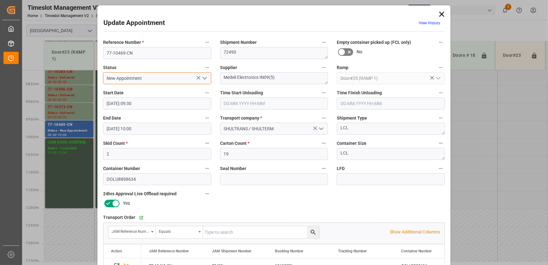
click at [208, 79] on input "New Appointment" at bounding box center [157, 78] width 108 height 12
click at [204, 79] on icon "open menu" at bounding box center [205, 78] width 8 height 8
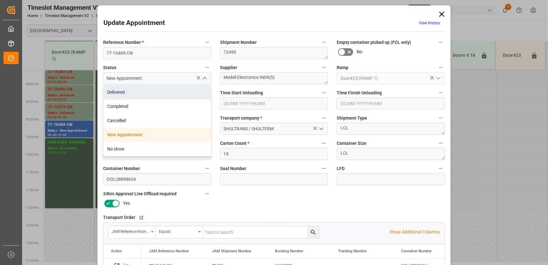
click at [194, 89] on div "Delivered" at bounding box center [157, 92] width 108 height 14
type input "Delivered"
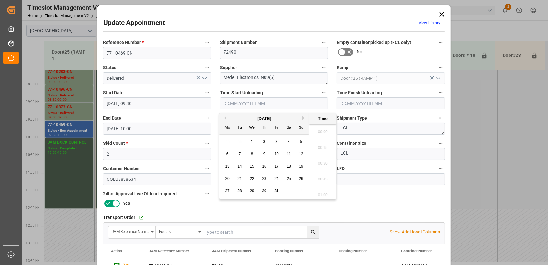
click at [269, 107] on input "text" at bounding box center [274, 103] width 108 height 12
click at [264, 141] on span "2" at bounding box center [264, 141] width 2 height 4
click at [321, 163] on li "10:30" at bounding box center [322, 162] width 27 height 16
type input "[DATE] 10:30"
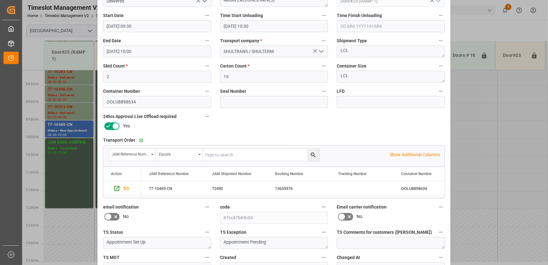
scroll to position [118, 0]
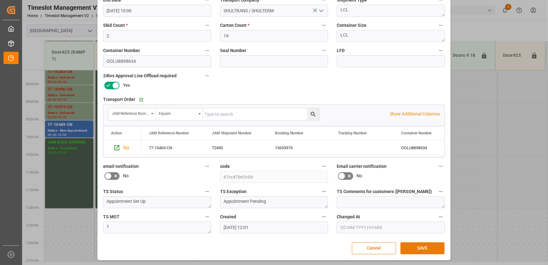
click at [418, 246] on button "SAVE" at bounding box center [423, 248] width 44 height 12
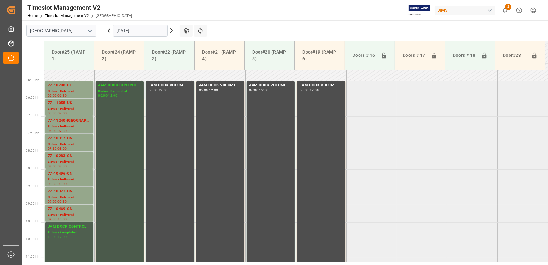
scroll to position [256, 0]
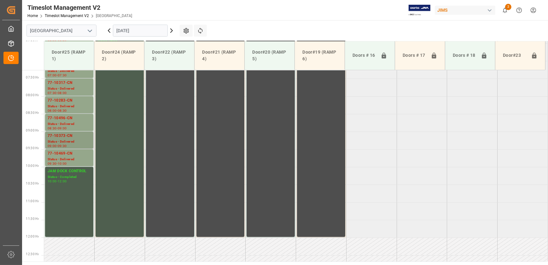
click at [76, 136] on div "77-10373-CN" at bounding box center [69, 136] width 43 height 6
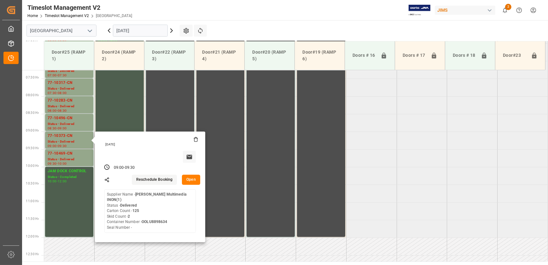
click at [190, 179] on button "Open" at bounding box center [191, 180] width 18 height 10
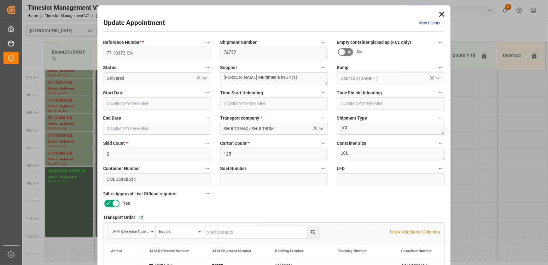
type input "[DATE] 09:00"
type input "[DATE] 10:30"
type input "[DATE] 09:30"
type input "[DATE] 12:00"
click at [79, 163] on div "Update Appointment View History Reference Number * 77-10373-CN Shipment Number …" at bounding box center [274, 132] width 548 height 265
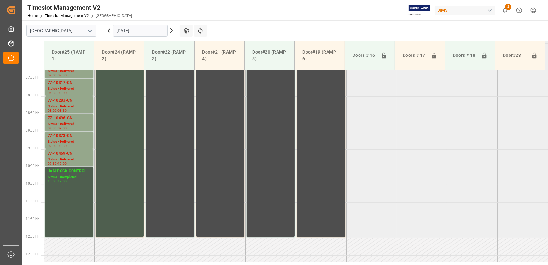
click at [79, 163] on div "09:30 - 10:00" at bounding box center [69, 163] width 43 height 3
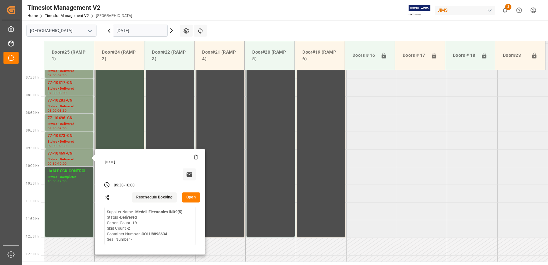
click at [189, 198] on button "Open" at bounding box center [191, 197] width 18 height 10
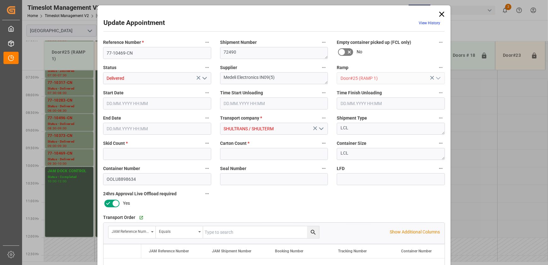
type input "2"
type input "19"
type input "[DATE] 09:30"
type input "[DATE] 10:30"
type input "[DATE] 10:00"
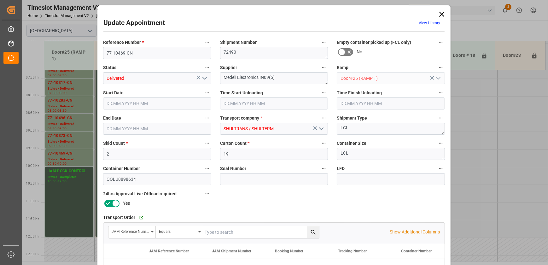
type input "[DATE] 12:01"
click at [440, 16] on icon at bounding box center [441, 14] width 9 height 9
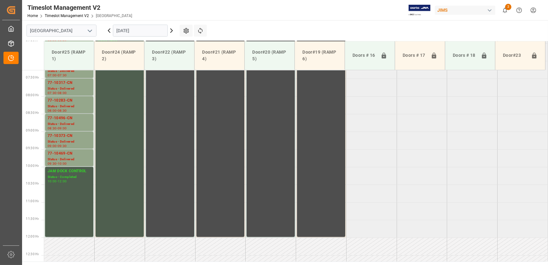
click at [173, 29] on icon at bounding box center [172, 31] width 8 height 8
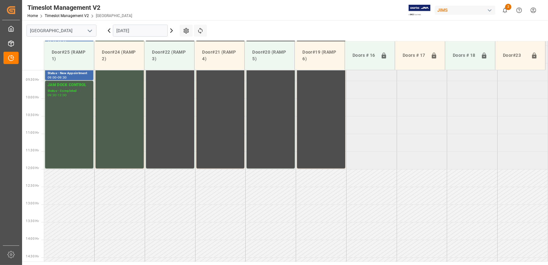
scroll to position [356, 0]
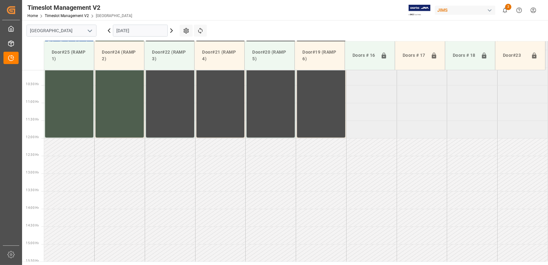
click at [172, 29] on icon at bounding box center [172, 31] width 8 height 8
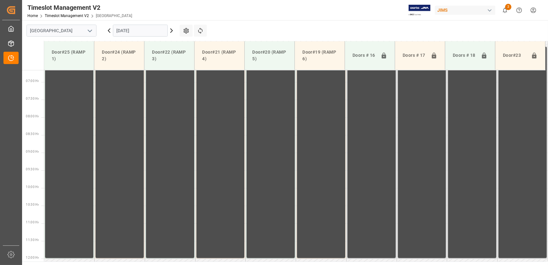
scroll to position [305, 0]
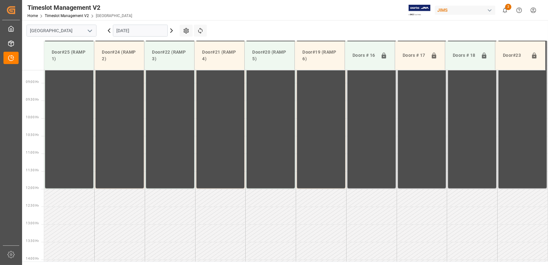
click at [171, 29] on icon at bounding box center [172, 31] width 2 height 4
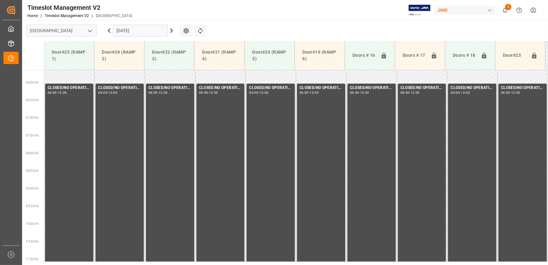
click at [171, 29] on icon at bounding box center [172, 31] width 2 height 4
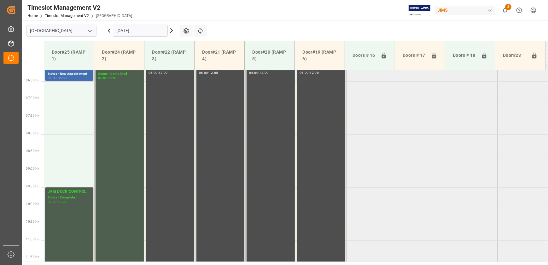
scroll to position [218, 0]
